Goal: Task Accomplishment & Management: Manage account settings

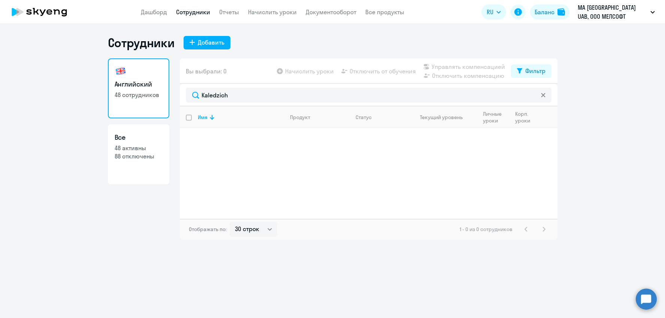
select select "30"
click at [99, 92] on ng-component "Сотрудники Добавить Английский 48 сотрудников Все 48 активны 88 отключены Вы вы…" at bounding box center [332, 137] width 665 height 204
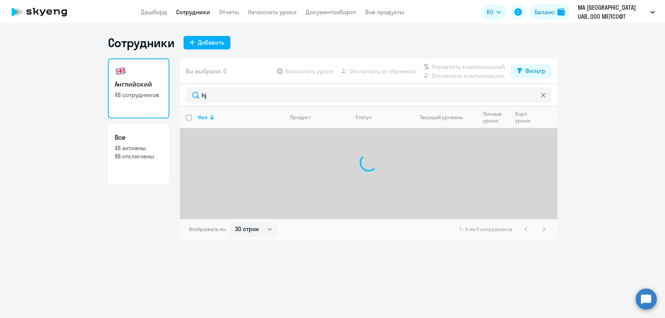
type input "h"
type input "к"
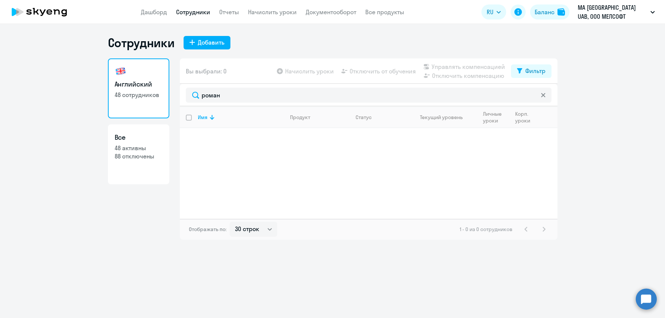
drag, startPoint x: 226, startPoint y: 97, endPoint x: 88, endPoint y: 96, distance: 138.1
click at [88, 96] on ng-component "Сотрудники Добавить Английский 48 сотрудников Все 48 активны 88 отключены Вы вы…" at bounding box center [332, 137] width 665 height 204
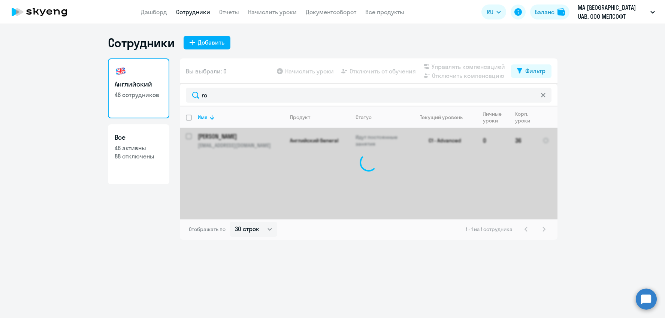
type input "r"
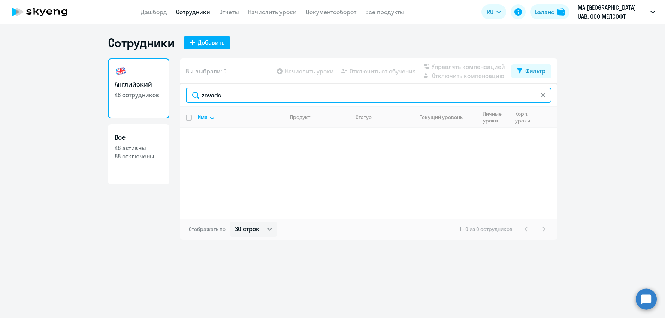
drag, startPoint x: 272, startPoint y: 92, endPoint x: 124, endPoint y: 90, distance: 148.3
click at [124, 90] on div "Английский 48 сотрудников Все 48 активны 88 отключены Вы выбрали: 0 Начислить у…" at bounding box center [332, 148] width 449 height 181
drag, startPoint x: 230, startPoint y: 96, endPoint x: 112, endPoint y: 93, distance: 118.7
click at [112, 93] on div "Английский 48 сотрудников Все 48 активны 88 отключены Вы выбрали: 0 Начислить у…" at bounding box center [332, 148] width 449 height 181
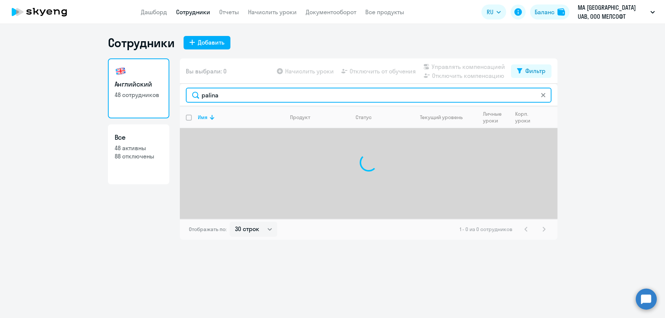
type input "palina"
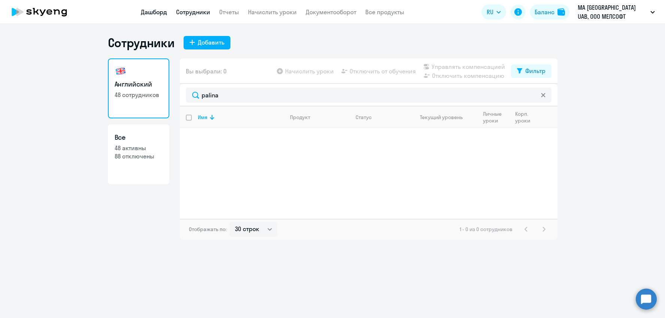
click at [157, 12] on link "Дашборд" at bounding box center [154, 11] width 26 height 7
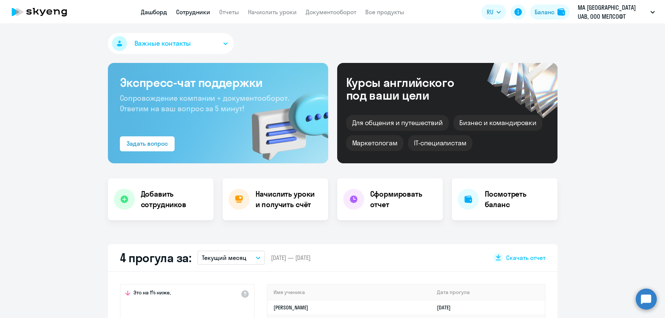
click at [192, 10] on link "Сотрудники" at bounding box center [193, 11] width 34 height 7
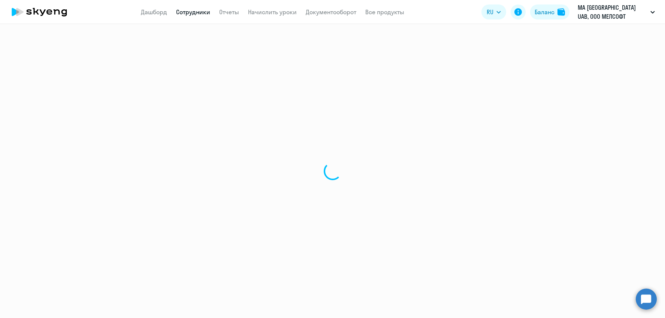
select select "30"
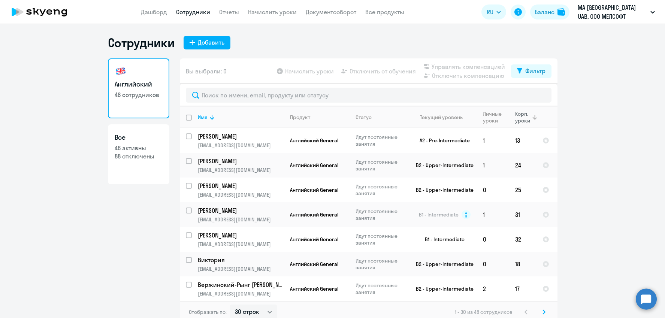
click at [521, 116] on div "Корп. уроки" at bounding box center [523, 116] width 16 height 13
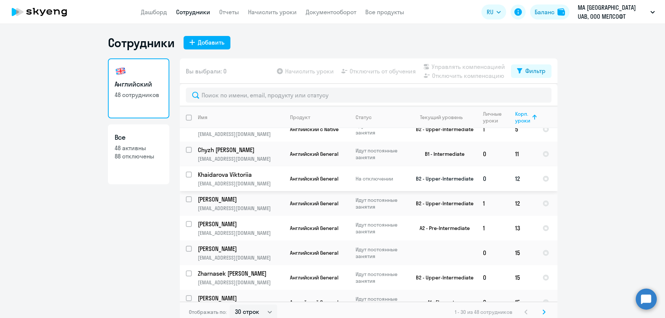
scroll to position [16, 0]
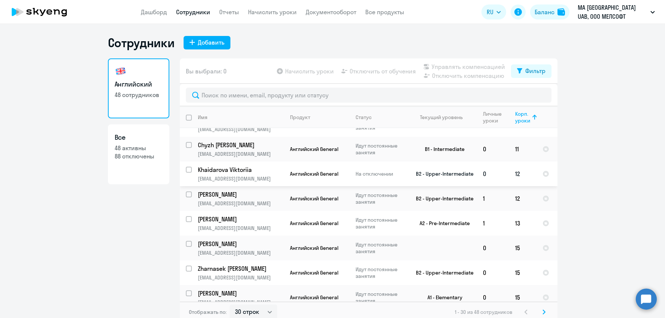
click at [190, 175] on input "select row 16132238" at bounding box center [193, 174] width 15 height 15
checkbox input "true"
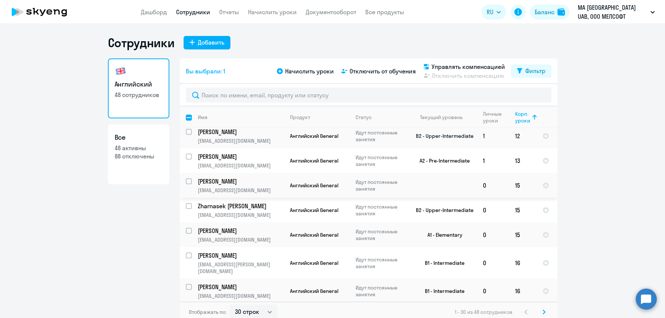
scroll to position [79, 0]
click at [187, 240] on input "select row 17178882" at bounding box center [193, 234] width 15 height 15
checkbox input "true"
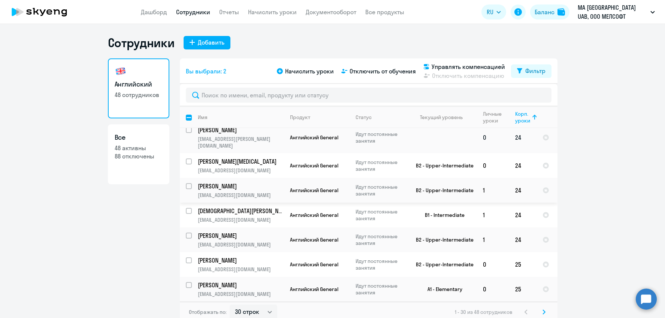
scroll to position [4, 0]
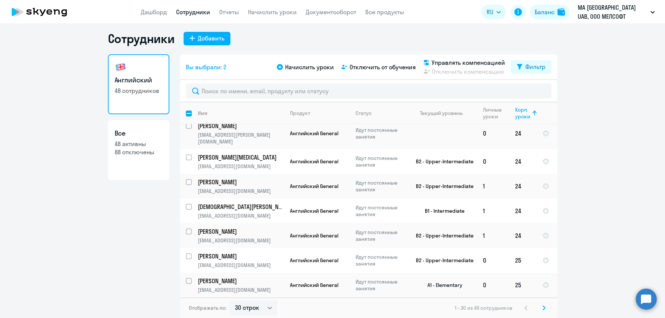
click at [187, 278] on input "select row 21241886" at bounding box center [193, 285] width 15 height 15
checkbox input "true"
click at [391, 61] on div "Начислить уроки Отключить от обучения Управлять компенсацией Отключить компенса…" at bounding box center [392, 67] width 235 height 18
click at [389, 68] on span "Отключить от обучения" at bounding box center [382, 67] width 66 height 9
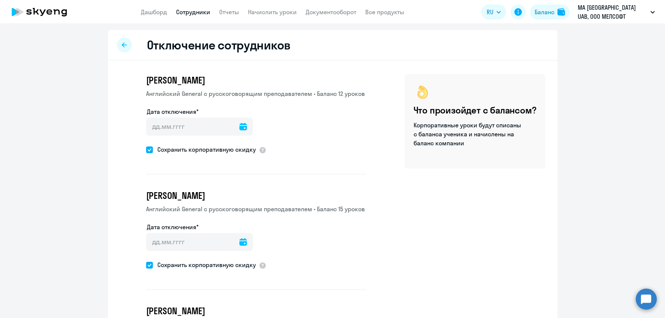
click at [239, 125] on icon at bounding box center [242, 126] width 7 height 7
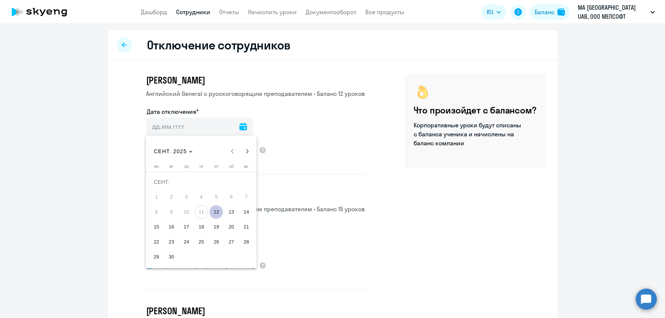
click at [216, 210] on span "12" at bounding box center [215, 211] width 13 height 13
type input "[DATE]"
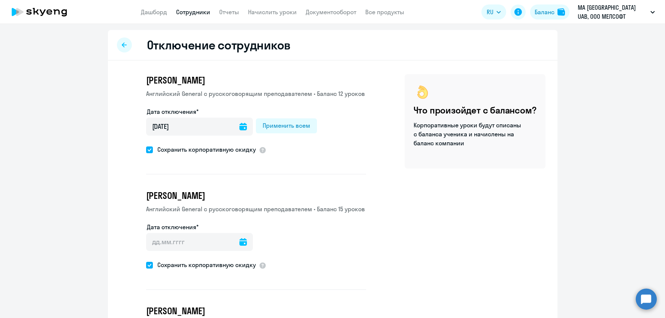
click at [148, 149] on span at bounding box center [149, 149] width 7 height 7
click at [146, 149] on input "Сохранить корпоративную скидку" at bounding box center [146, 149] width 0 height 0
checkbox input "false"
click at [239, 240] on icon at bounding box center [242, 241] width 7 height 7
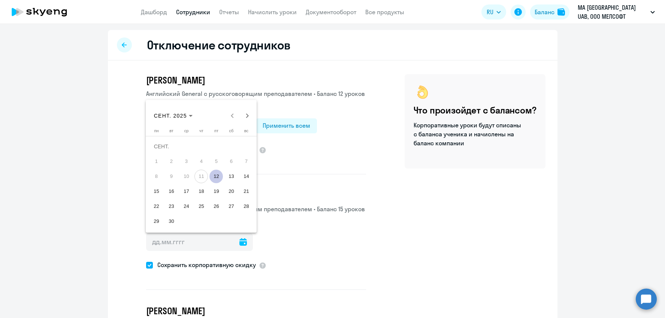
click at [215, 175] on span "12" at bounding box center [215, 176] width 13 height 13
type input "[DATE]"
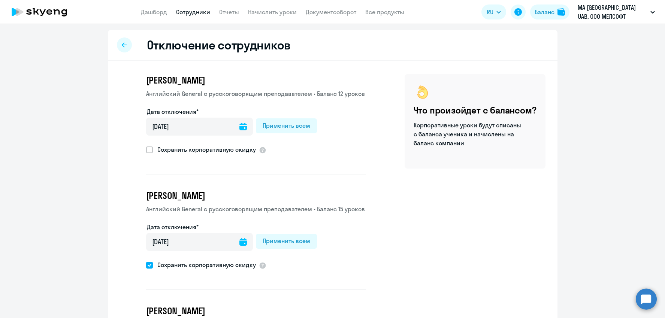
click at [150, 262] on span at bounding box center [149, 265] width 7 height 7
click at [146, 265] on input "Сохранить корпоративную скидку" at bounding box center [146, 265] width 0 height 0
checkbox input "false"
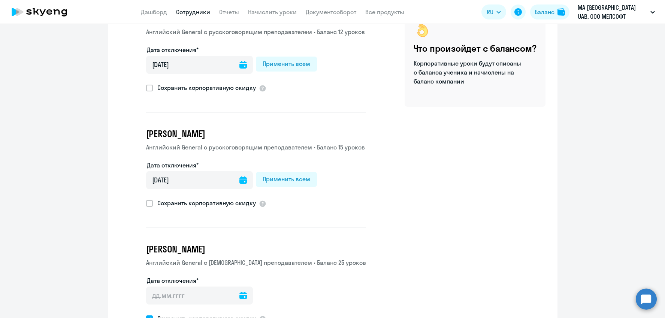
scroll to position [118, 0]
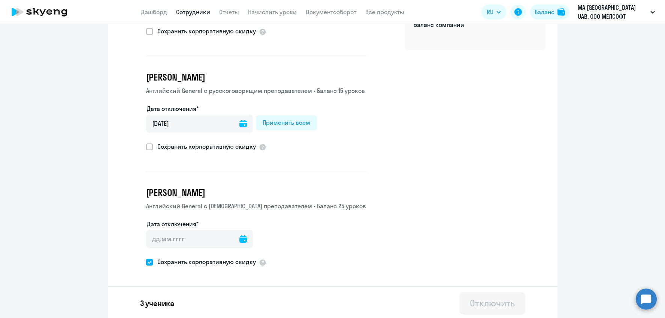
click at [239, 235] on icon at bounding box center [242, 238] width 7 height 7
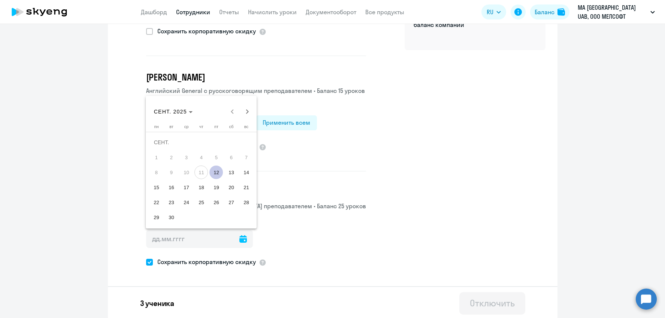
click at [215, 174] on span "12" at bounding box center [215, 171] width 13 height 13
type input "[DATE]"
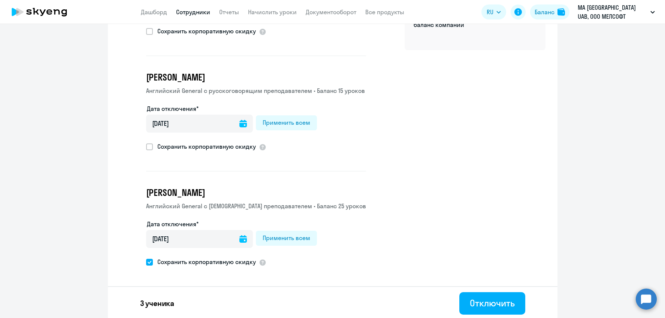
click at [149, 259] on span at bounding box center [149, 262] width 7 height 7
click at [146, 262] on input "Сохранить корпоративную скидку" at bounding box center [146, 262] width 0 height 0
click at [147, 263] on span at bounding box center [149, 262] width 7 height 7
click at [146, 262] on input "Сохранить корпоративную скидку" at bounding box center [146, 262] width 0 height 0
checkbox input "true"
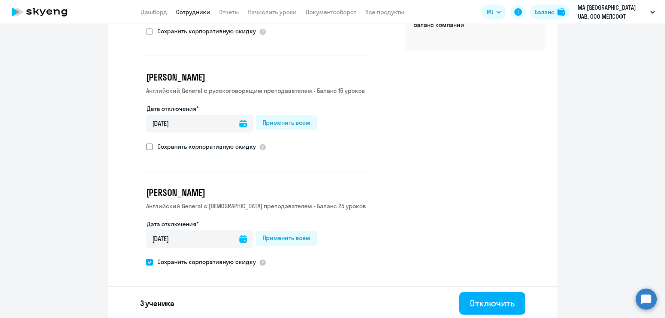
click at [149, 144] on span at bounding box center [149, 146] width 7 height 7
click at [146, 146] on input "Сохранить корпоративную скидку" at bounding box center [146, 146] width 0 height 0
checkbox input "true"
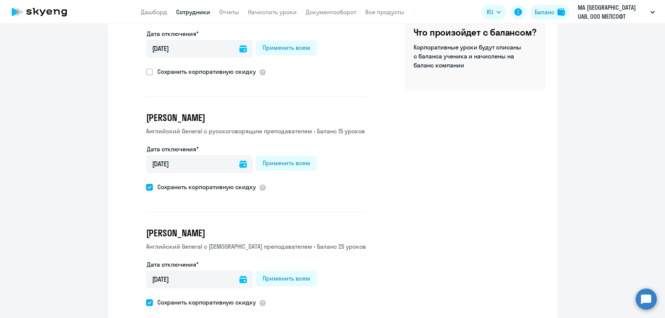
scroll to position [58, 0]
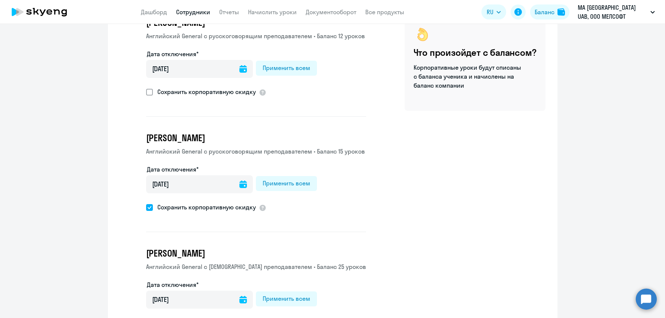
click at [148, 91] on span at bounding box center [149, 92] width 7 height 7
click at [146, 92] on input "Сохранить корпоративную скидку" at bounding box center [146, 92] width 0 height 0
checkbox input "true"
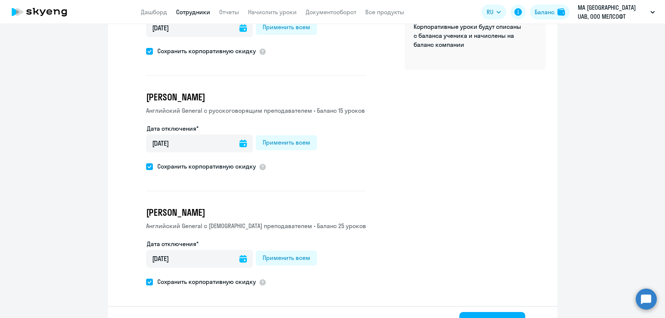
scroll to position [118, 0]
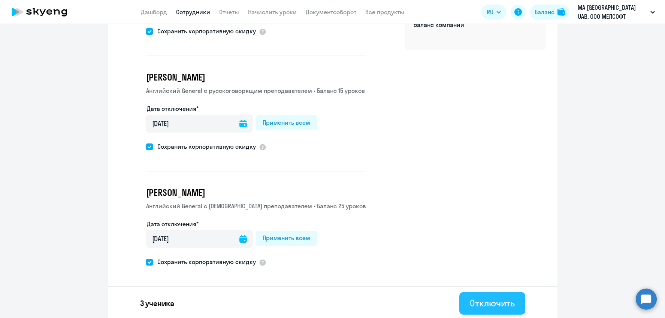
click at [499, 305] on div "Отключить" at bounding box center [491, 303] width 45 height 12
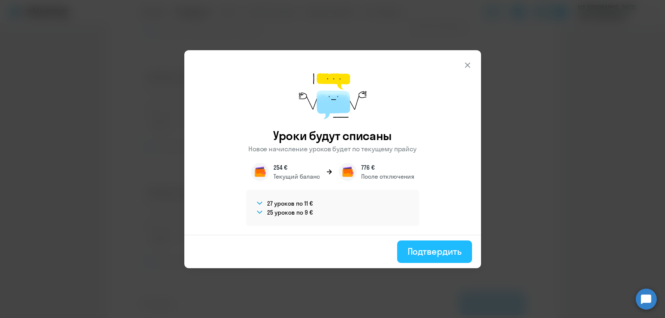
click at [435, 253] on div "Подтвердить" at bounding box center [434, 251] width 54 height 12
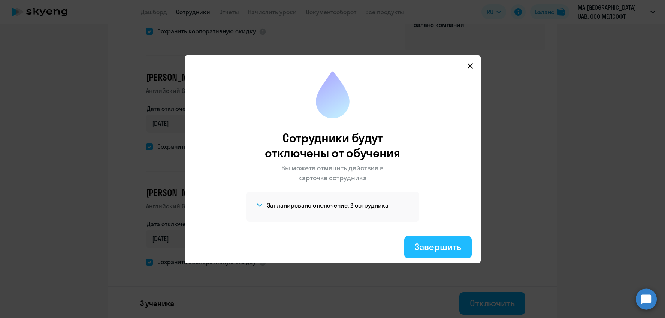
click at [434, 248] on div "Завершить" at bounding box center [437, 247] width 46 height 12
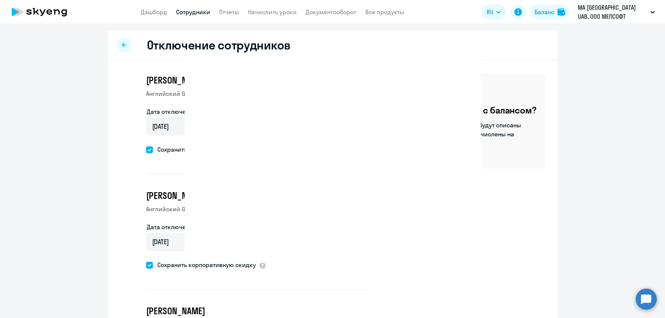
select select "30"
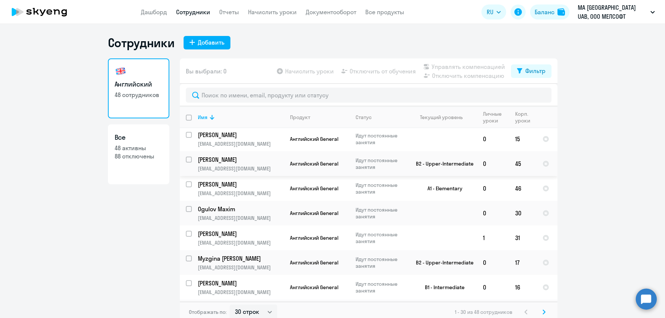
scroll to position [511, 0]
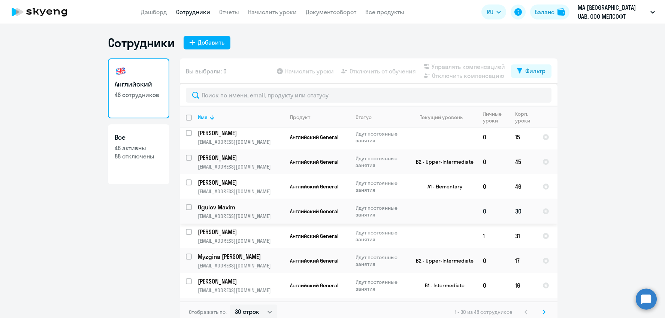
click at [190, 204] on input "select row 22343938" at bounding box center [193, 211] width 15 height 15
checkbox input "true"
click at [392, 69] on span "Отключить от обучения" at bounding box center [382, 71] width 66 height 9
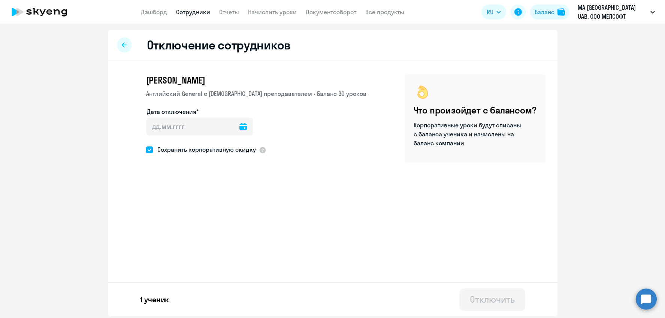
click at [239, 125] on icon at bounding box center [242, 126] width 7 height 7
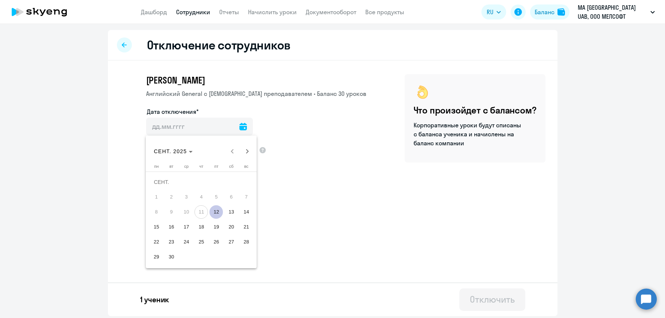
click at [216, 214] on span "12" at bounding box center [215, 211] width 13 height 13
type input "[DATE]"
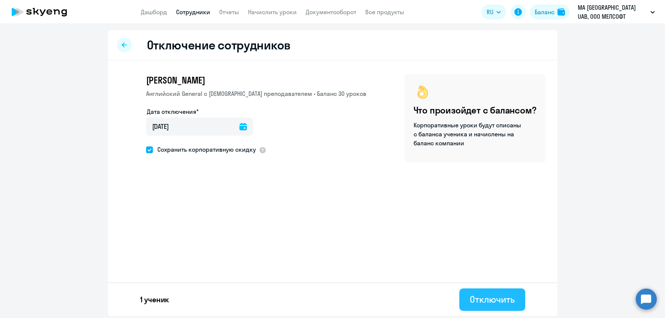
click at [496, 307] on button "Отключить" at bounding box center [492, 299] width 66 height 22
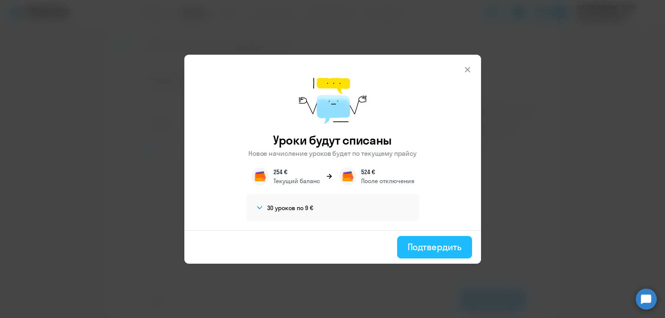
click at [429, 247] on div "Подтвердить" at bounding box center [434, 247] width 54 height 12
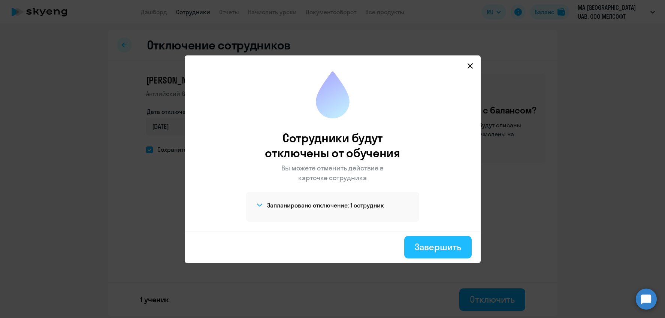
click at [420, 247] on div "Завершить" at bounding box center [437, 247] width 46 height 12
select select "30"
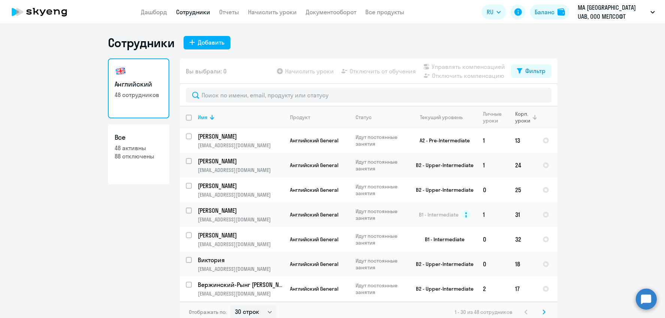
click at [524, 119] on div "Корп. уроки" at bounding box center [523, 116] width 16 height 13
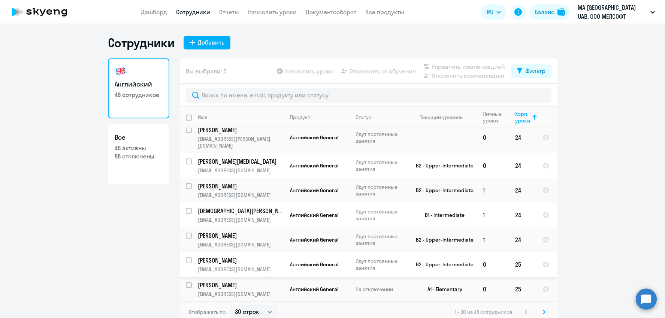
scroll to position [4, 0]
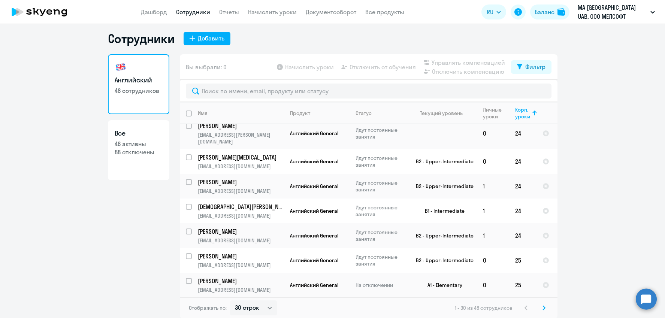
click at [541, 307] on svg-icon at bounding box center [543, 307] width 9 height 9
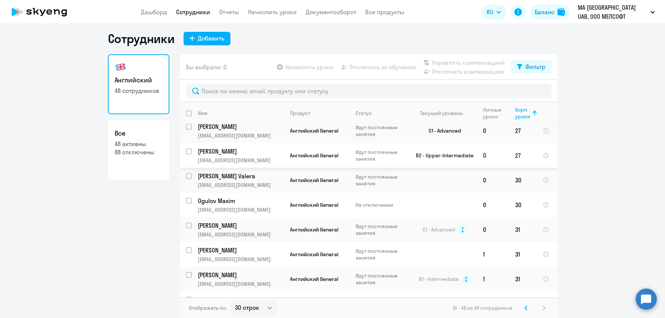
scroll to position [31, 0]
click at [188, 172] on input "select row 42233626" at bounding box center [193, 179] width 15 height 15
checkbox input "true"
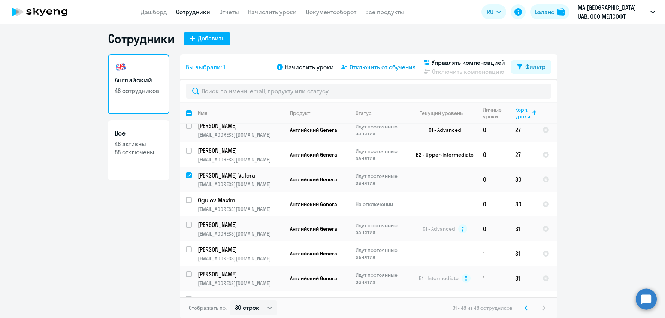
click at [363, 67] on span "Отключить от обучения" at bounding box center [382, 67] width 66 height 9
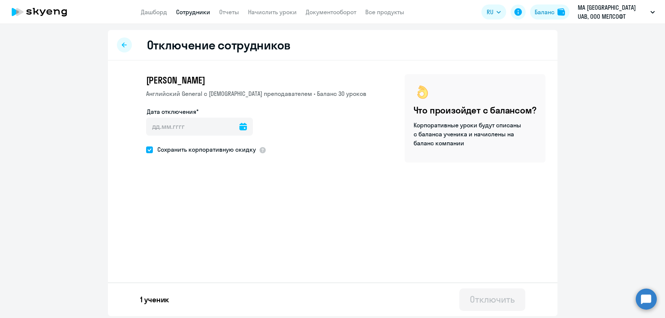
click at [239, 124] on icon at bounding box center [242, 126] width 7 height 7
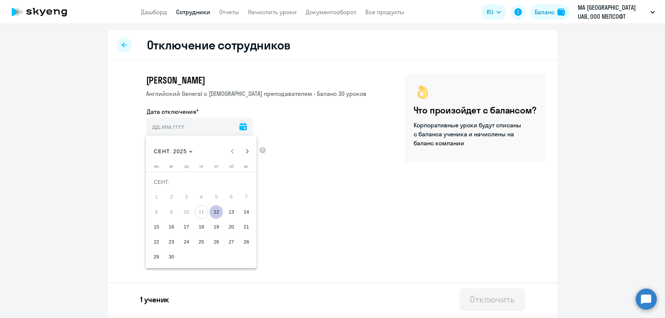
click at [218, 211] on span "12" at bounding box center [215, 211] width 13 height 13
type input "[DATE]"
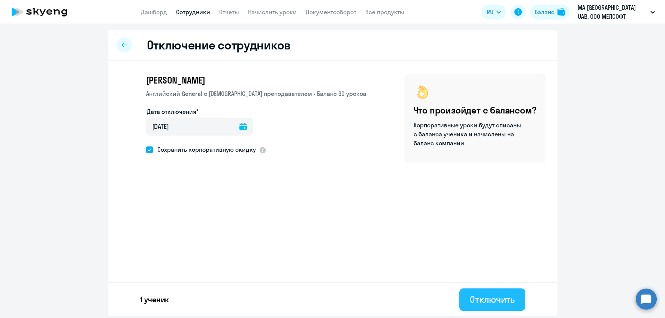
click at [479, 300] on div "Отключить" at bounding box center [491, 299] width 45 height 12
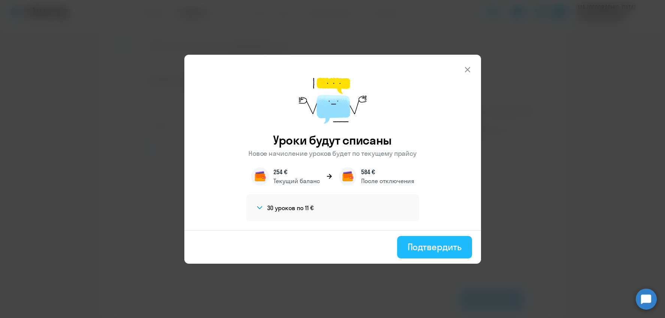
click at [441, 245] on div "Подтвердить" at bounding box center [434, 247] width 54 height 12
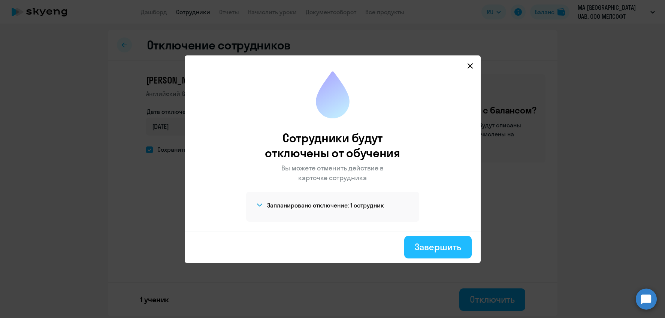
click at [432, 246] on div "Завершить" at bounding box center [437, 247] width 46 height 12
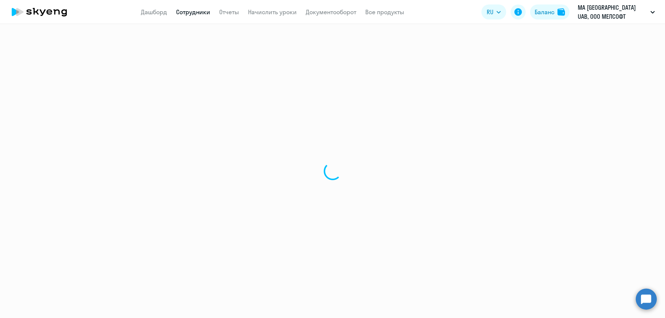
select select "30"
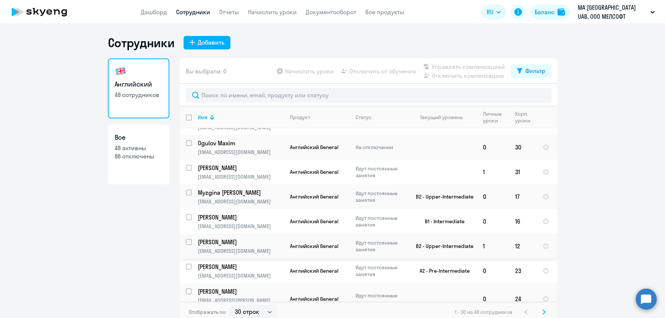
scroll to position [4, 0]
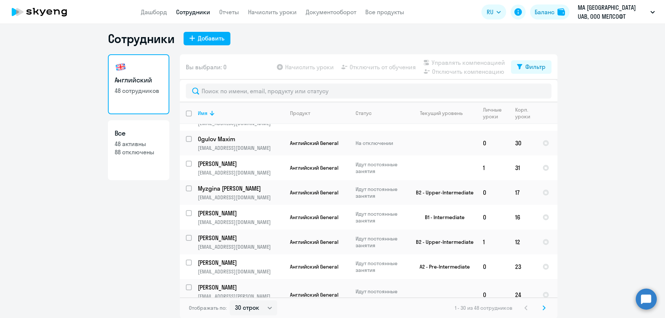
click at [543, 304] on svg-icon at bounding box center [543, 307] width 9 height 9
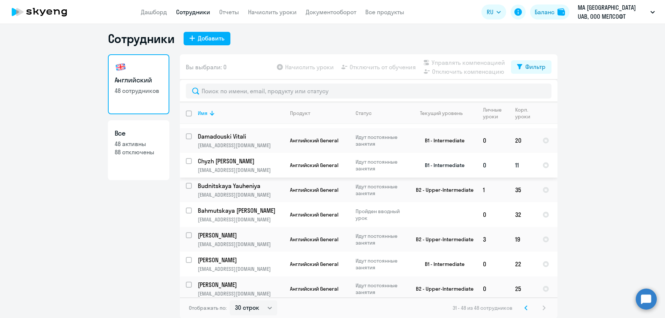
scroll to position [268, 0]
click at [188, 195] on input "select row 38740107" at bounding box center [193, 189] width 15 height 15
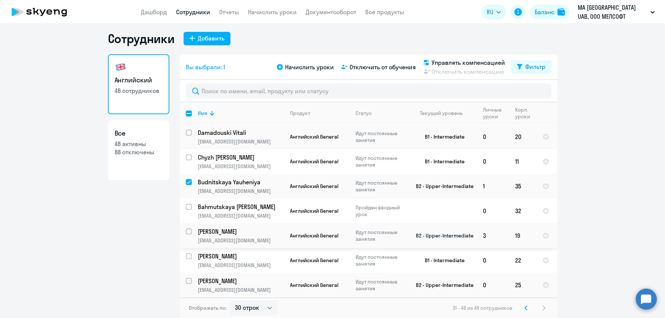
scroll to position [288, 0]
click at [544, 307] on div "31 - 48 из 48 сотрудников" at bounding box center [500, 307] width 96 height 9
click at [526, 306] on icon at bounding box center [525, 307] width 3 height 5
checkbox input "false"
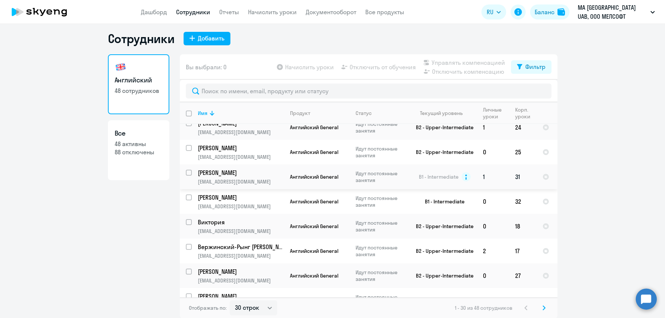
scroll to position [42, 0]
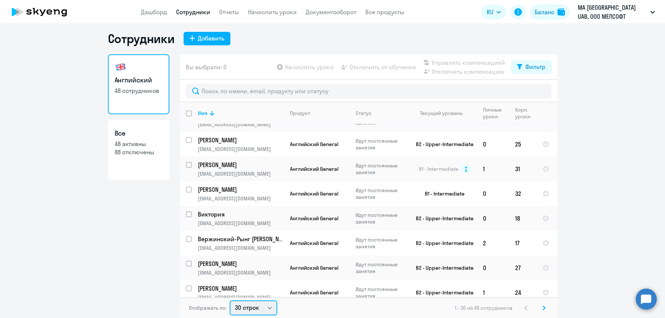
click at [268, 305] on select "30 строк 50 строк 100 строк" at bounding box center [253, 307] width 48 height 15
select select "50"
click at [229, 300] on select "30 строк 50 строк 100 строк" at bounding box center [253, 307] width 48 height 15
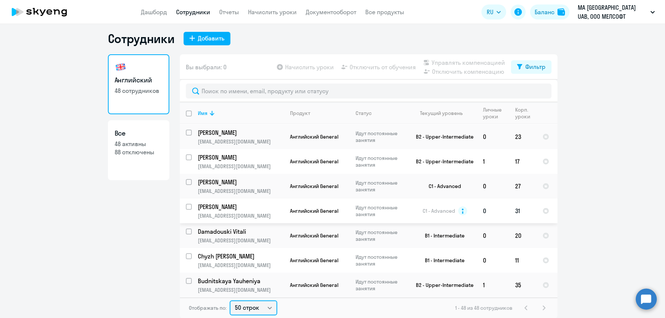
scroll to position [903, 0]
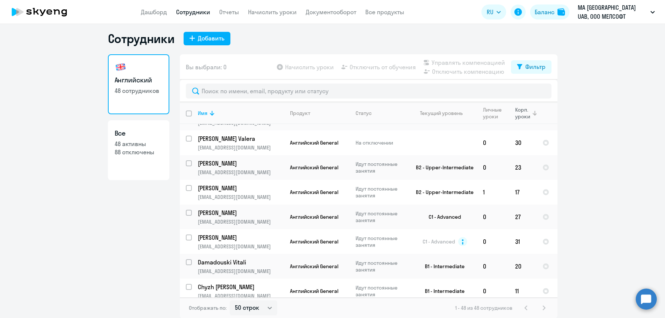
click at [519, 109] on div "Корп. уроки" at bounding box center [523, 112] width 16 height 13
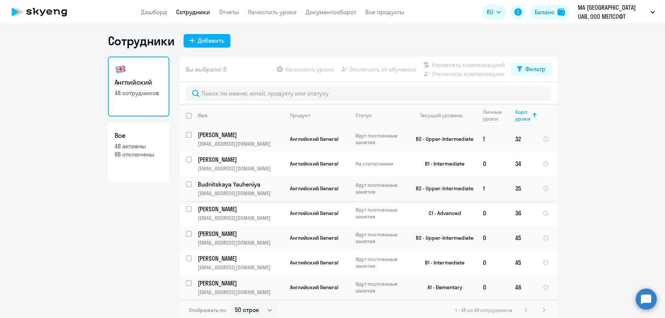
scroll to position [1034, 0]
click at [188, 185] on input "select row 38740107" at bounding box center [193, 188] width 15 height 15
checkbox input "true"
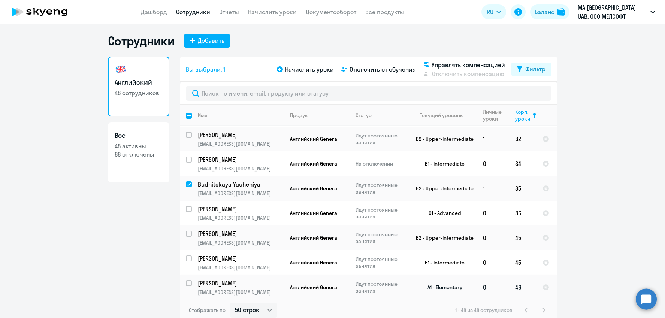
scroll to position [4, 0]
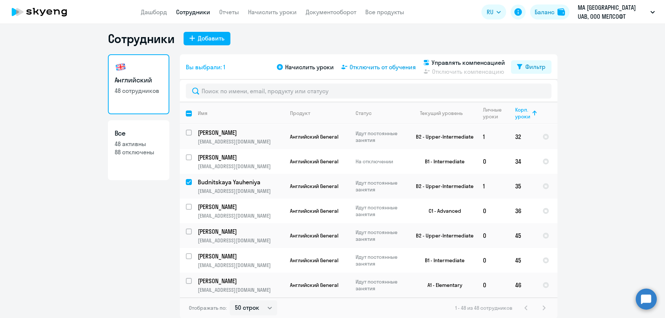
click at [389, 63] on span "Отключить от обучения" at bounding box center [382, 67] width 66 height 9
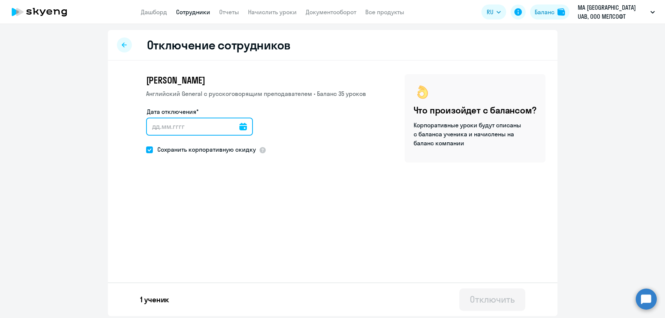
click at [239, 124] on input "Дата отключения*" at bounding box center [199, 127] width 107 height 18
click at [239, 123] on icon at bounding box center [242, 126] width 7 height 7
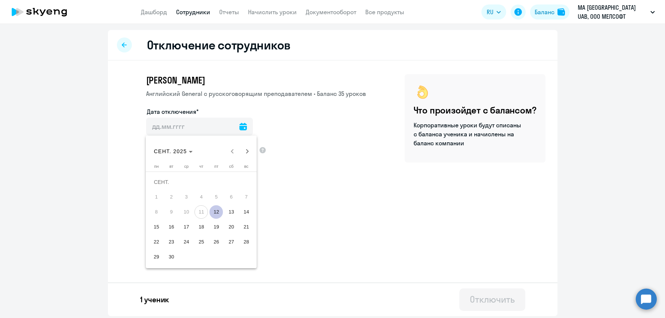
click at [213, 210] on span "12" at bounding box center [215, 211] width 13 height 13
type input "[DATE]"
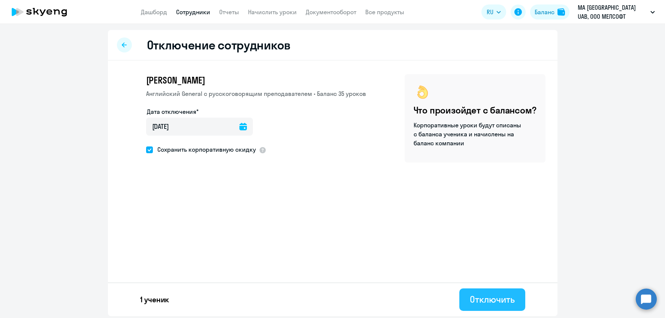
click at [492, 294] on div "Отключить" at bounding box center [491, 299] width 45 height 12
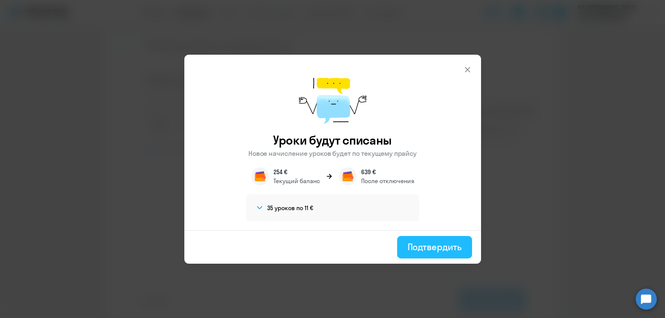
click at [425, 250] on div "Подтвердить" at bounding box center [434, 247] width 54 height 12
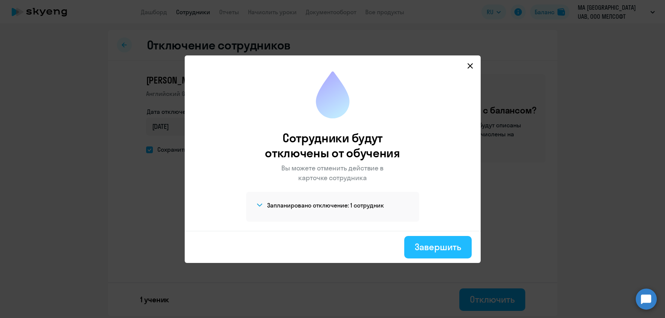
click at [425, 247] on div "Завершить" at bounding box center [437, 247] width 46 height 12
select select "30"
